Goal: Information Seeking & Learning: Check status

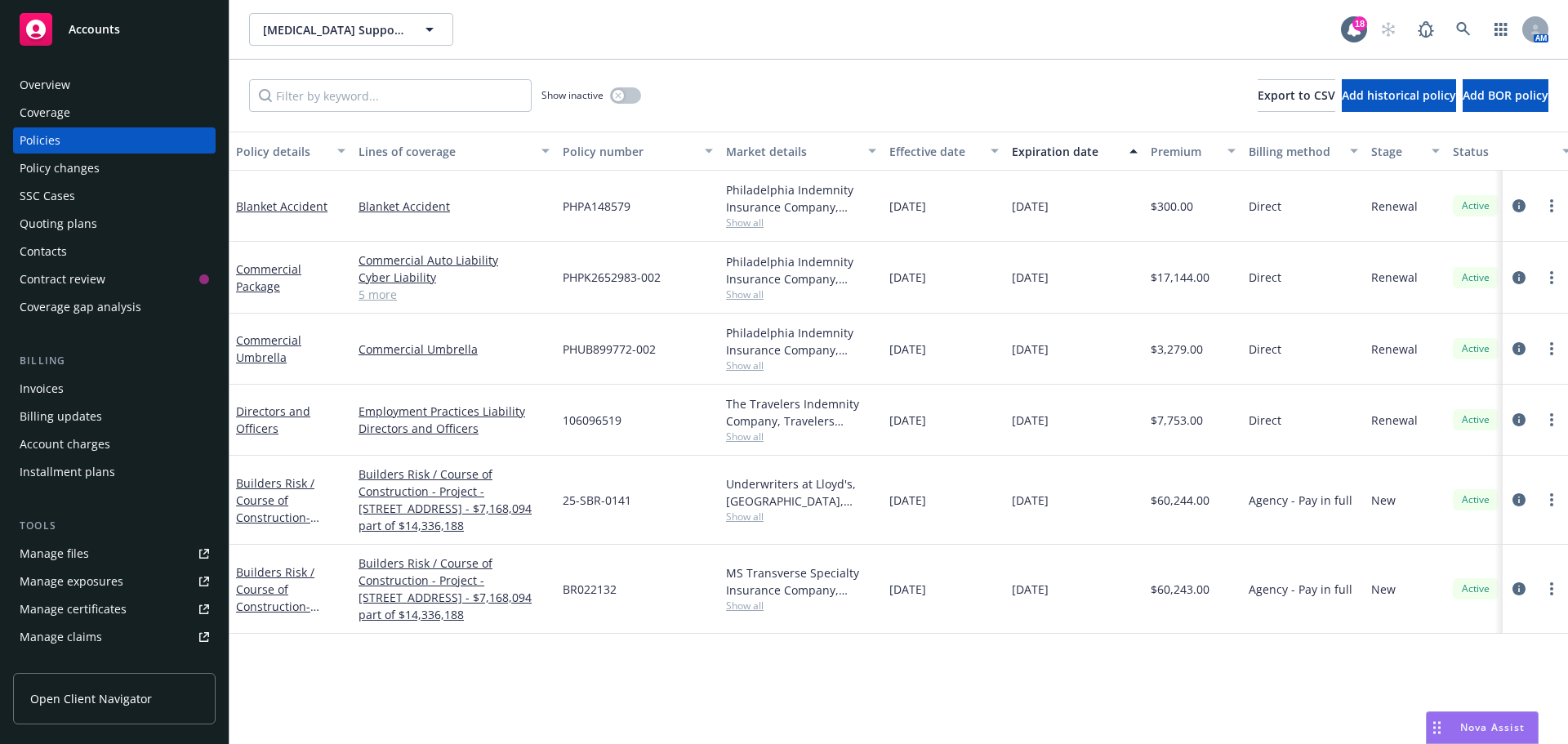
click at [638, 92] on div "Show inactive Export to CSV Add historical policy Add BOR policy" at bounding box center [899, 95] width 1339 height 72
click at [637, 92] on button "button" at bounding box center [626, 95] width 31 height 16
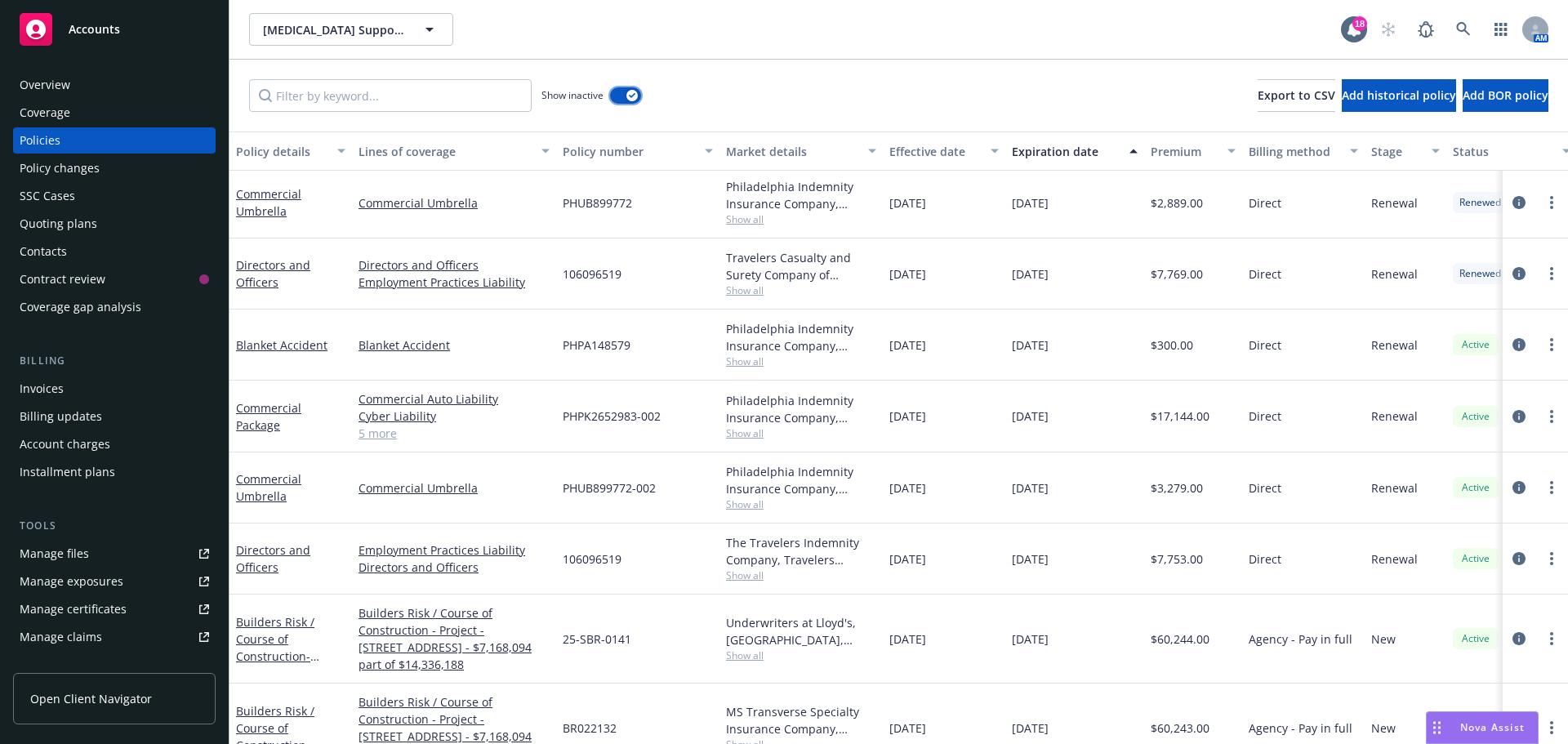
scroll to position [763, 0]
click at [737, 648] on span "Show all" at bounding box center [801, 654] width 151 height 14
click at [741, 737] on span "Show all" at bounding box center [801, 743] width 151 height 14
click at [936, 630] on div "[DATE]" at bounding box center [944, 638] width 123 height 89
click at [759, 567] on span "Show all" at bounding box center [801, 574] width 151 height 14
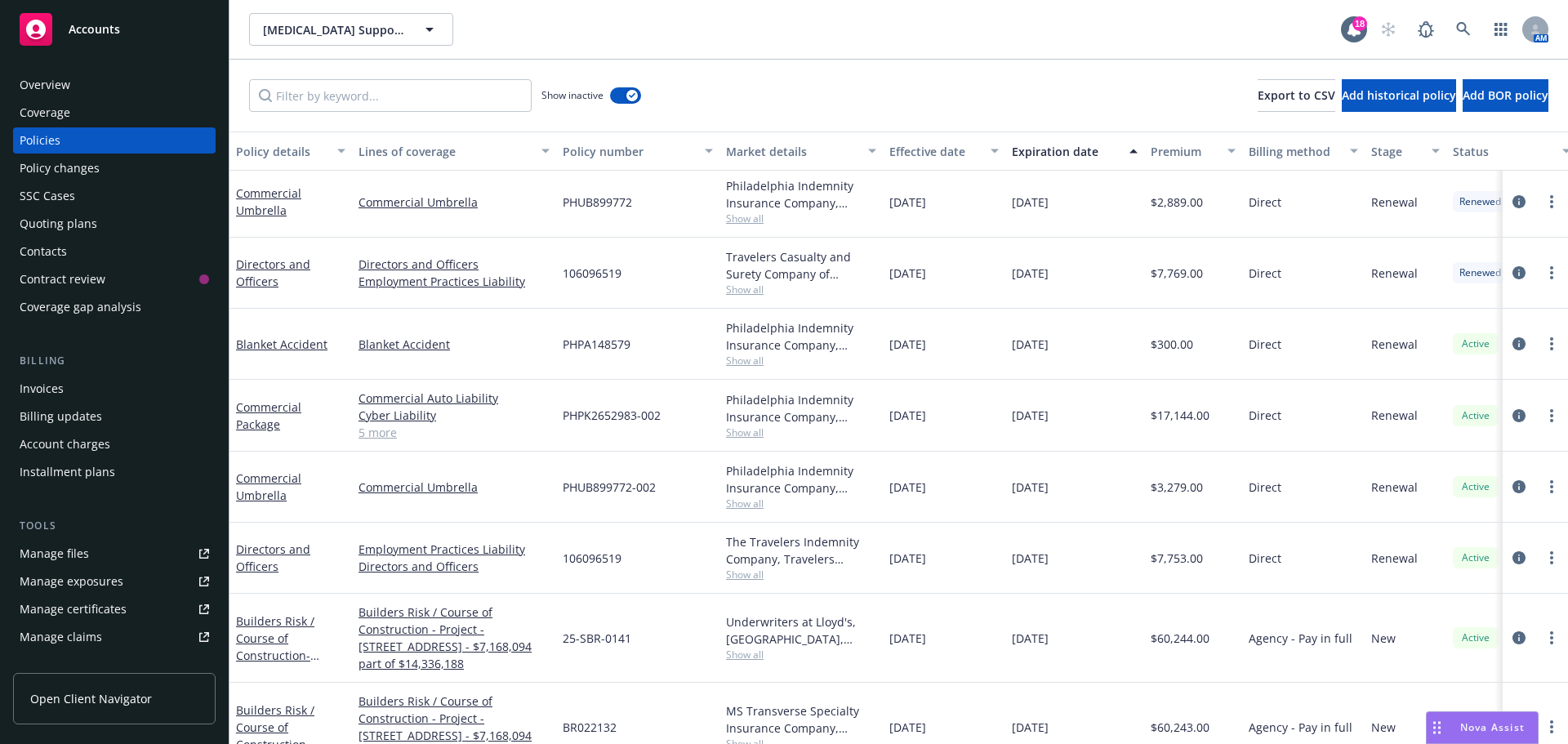
click at [954, 525] on div "[DATE]" at bounding box center [944, 558] width 123 height 71
click at [763, 496] on span "Show all" at bounding box center [801, 503] width 151 height 14
click at [986, 495] on div "[DATE]" at bounding box center [944, 487] width 123 height 71
click at [755, 425] on span "Show all" at bounding box center [801, 432] width 151 height 14
click at [1031, 422] on div "[DATE]" at bounding box center [1075, 415] width 139 height 72
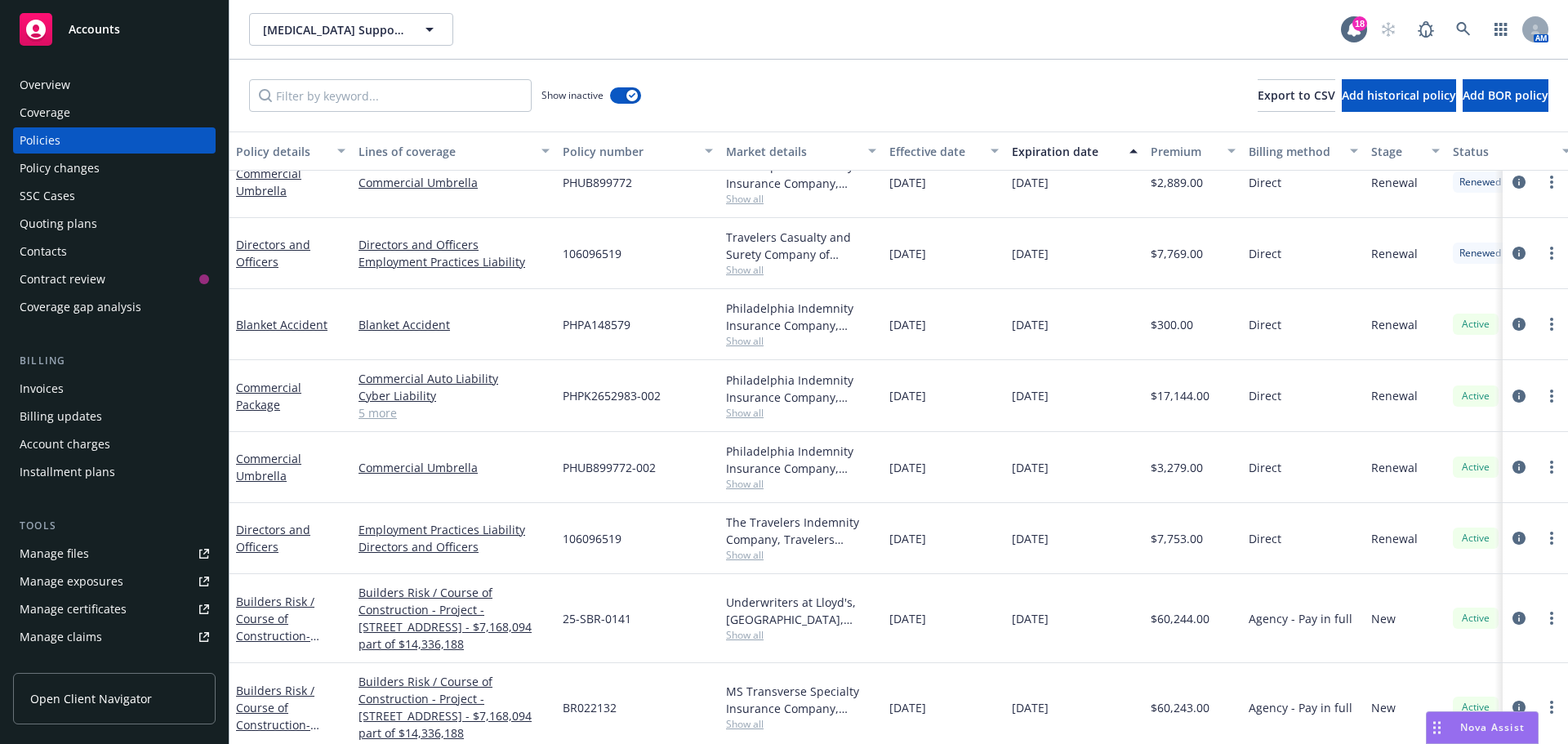
scroll to position [762, 0]
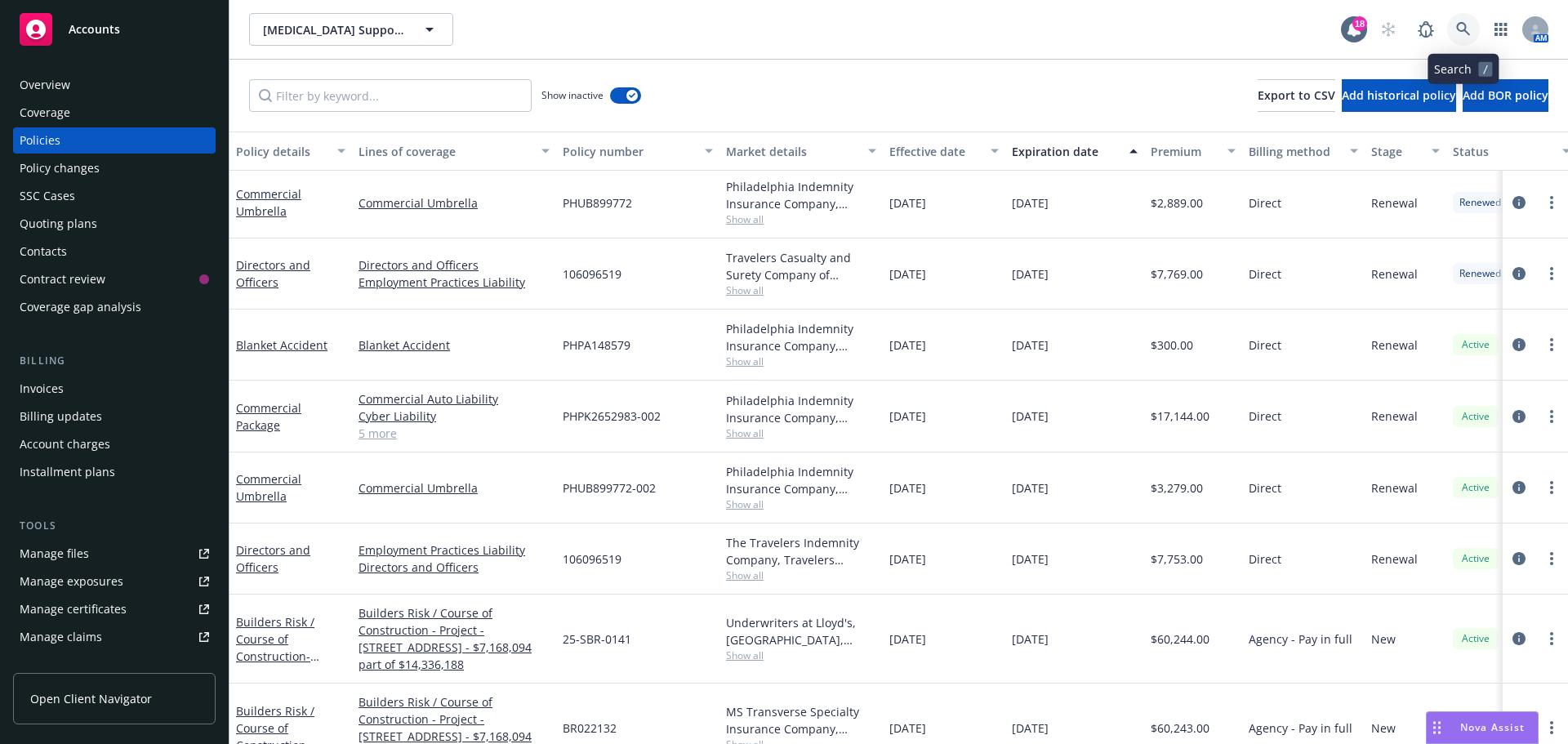
click at [1472, 35] on link at bounding box center [1464, 30] width 33 height 33
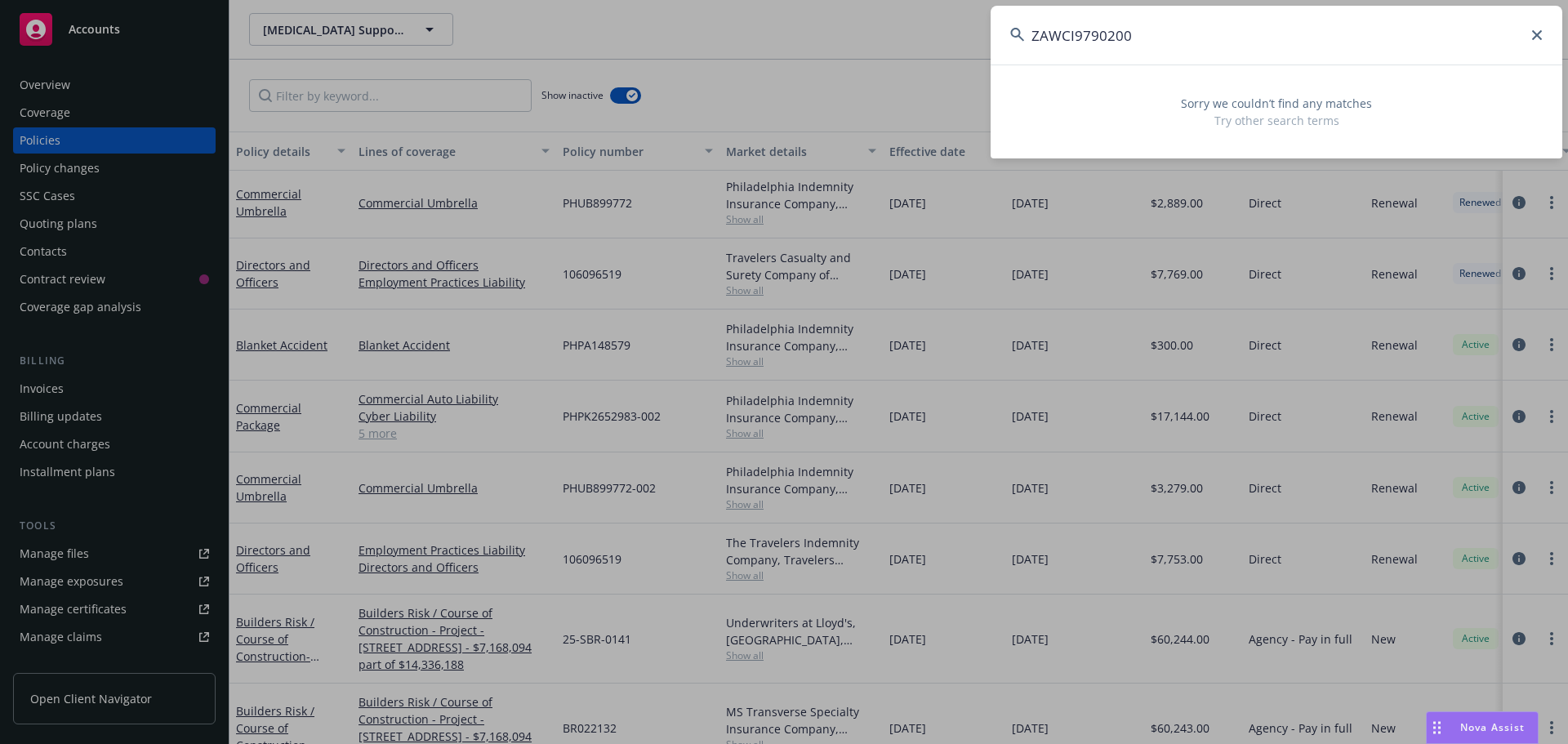
click at [1281, 38] on input "ZAWCI9790200" at bounding box center [1276, 35] width 572 height 58
type input "ZAWCI9790200"
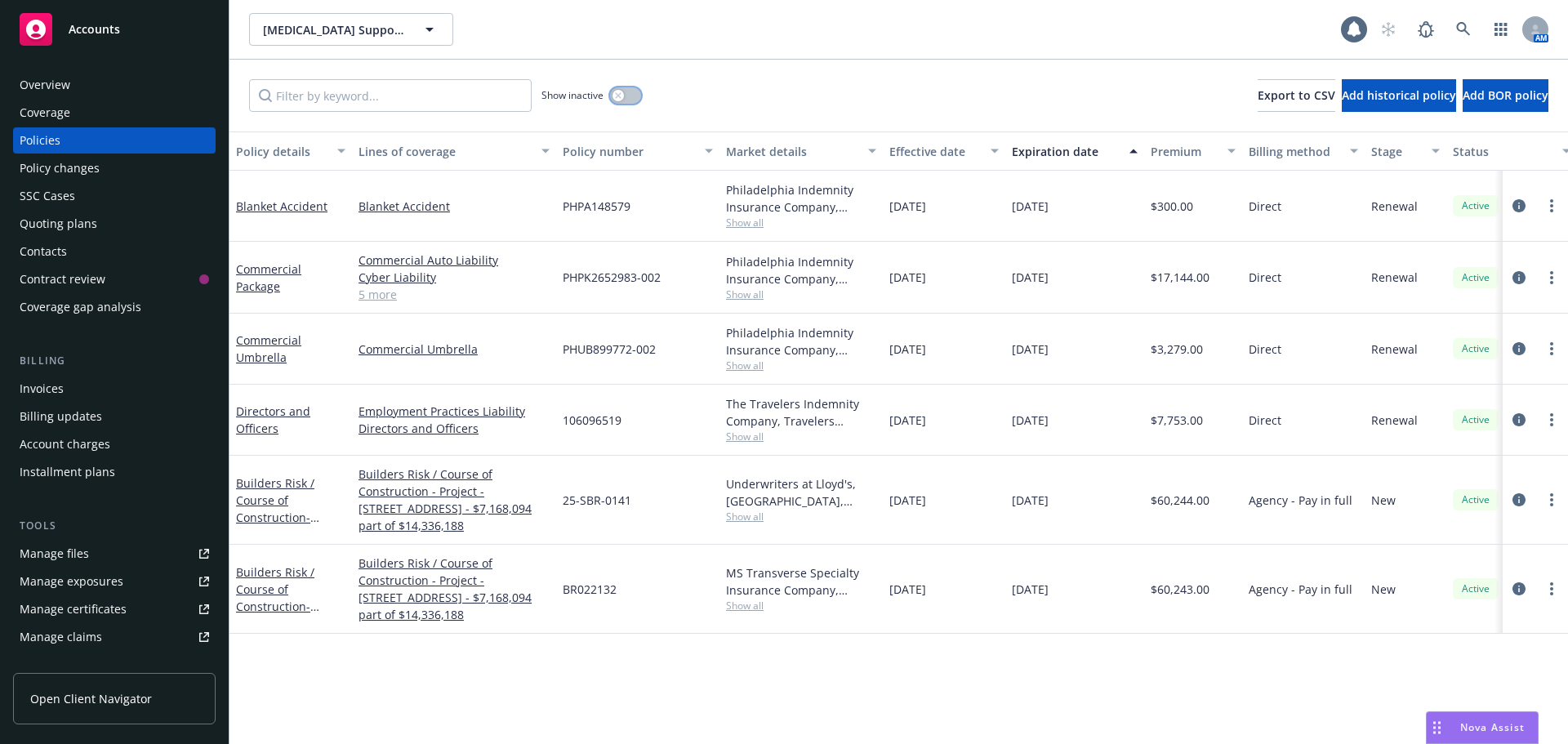
click at [632, 96] on button "button" at bounding box center [626, 95] width 31 height 16
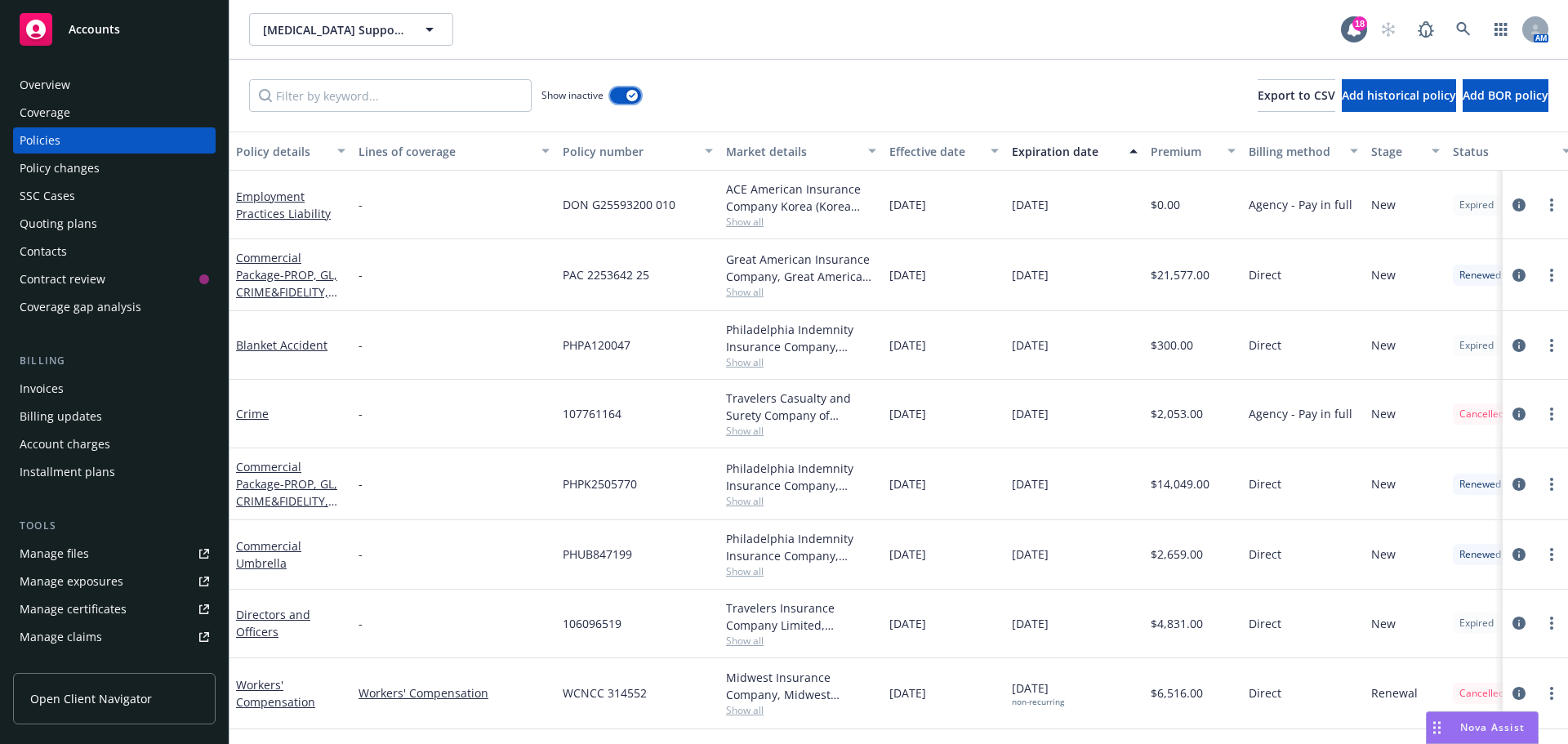
click at [623, 88] on button "button" at bounding box center [626, 95] width 31 height 16
